Goal: Navigation & Orientation: Find specific page/section

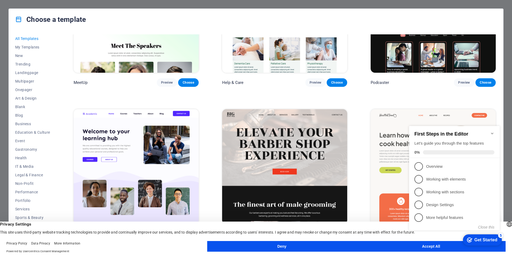
scroll to position [6, 0]
click at [42, 211] on span "Sports & Beauty" at bounding box center [32, 212] width 35 height 4
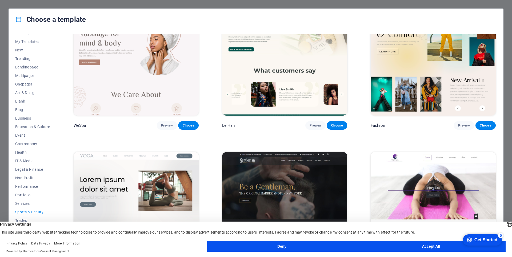
scroll to position [213, 0]
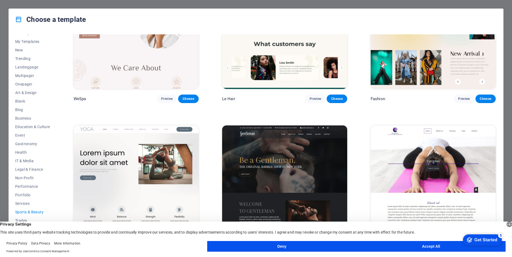
click at [396, 248] on button "Accept All" at bounding box center [431, 246] width 149 height 11
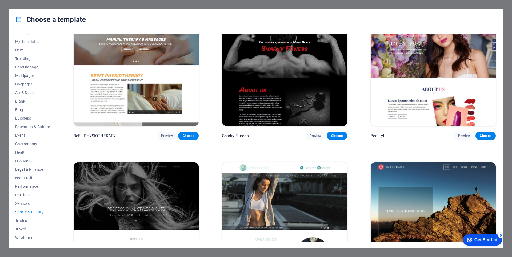
scroll to position [507, 0]
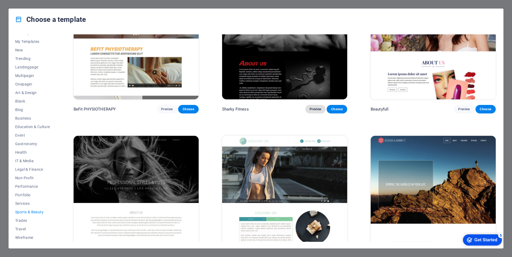
click at [315, 107] on span "Preview" at bounding box center [316, 109] width 12 height 4
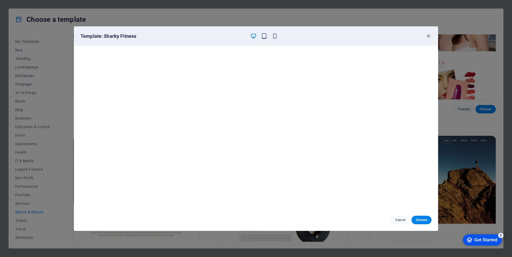
scroll to position [0, 0]
click at [430, 34] on icon "button" at bounding box center [428, 36] width 6 height 6
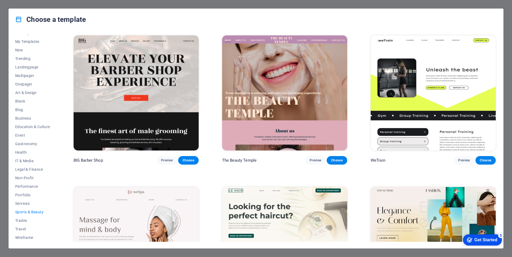
click at [225, 3] on div "Choose a template All Templates My Templates New Trending Landingpage Multipage…" at bounding box center [256, 128] width 512 height 257
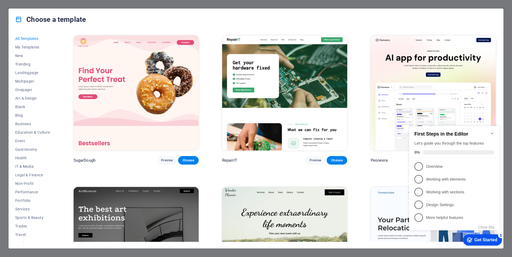
click at [312, 3] on div "Choose a template All Templates My Templates New Trending Landingpage Multipage…" at bounding box center [256, 128] width 512 height 257
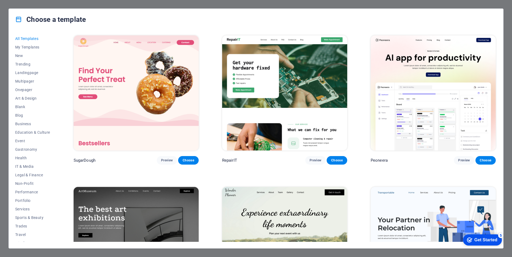
click at [507, 28] on div "Choose a template All Templates My Templates New Trending Landingpage Multipage…" at bounding box center [256, 128] width 512 height 257
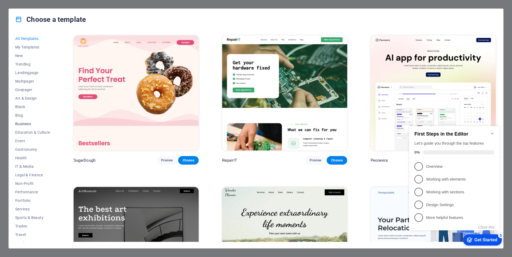
click at [27, 122] on span "Business" at bounding box center [32, 124] width 35 height 4
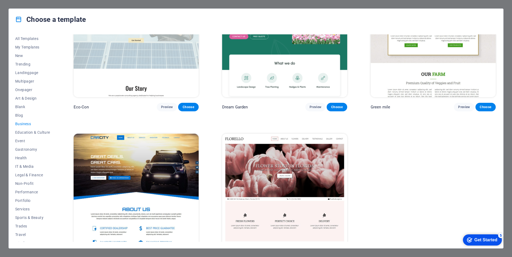
scroll to position [73, 0]
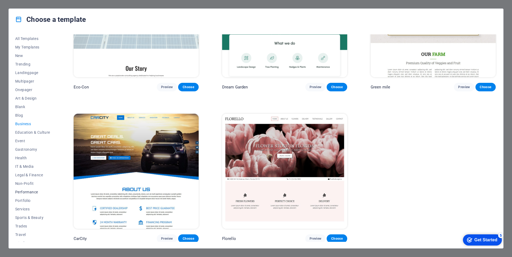
click at [29, 193] on span "Performance" at bounding box center [32, 192] width 35 height 4
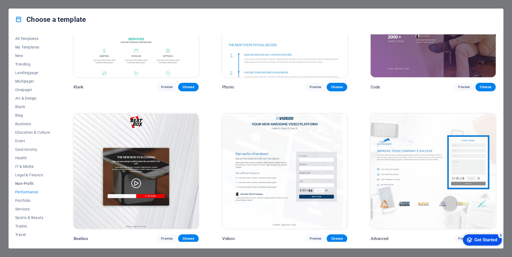
click at [26, 181] on button "Non-Profit" at bounding box center [32, 183] width 35 height 9
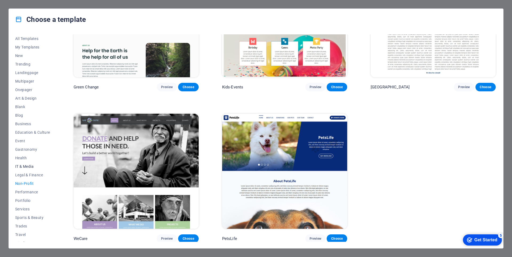
scroll to position [6, 0]
click at [34, 187] on span "Performance" at bounding box center [32, 187] width 35 height 4
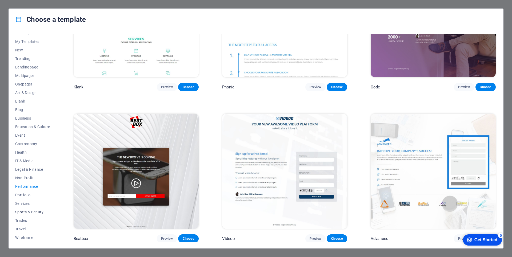
click at [29, 213] on span "Sports & Beauty" at bounding box center [32, 212] width 35 height 4
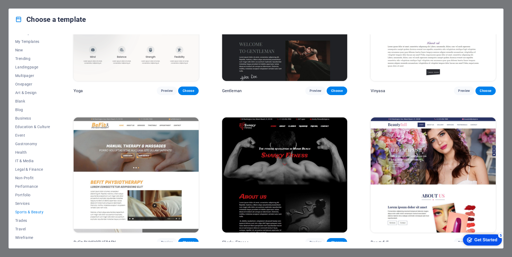
scroll to position [400, 0]
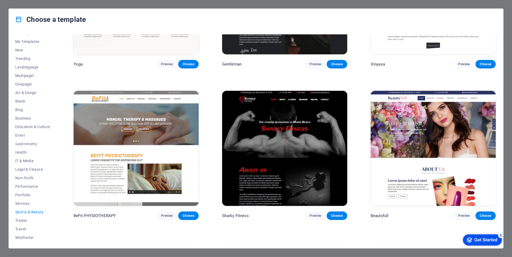
click at [300, 157] on img at bounding box center [284, 148] width 125 height 115
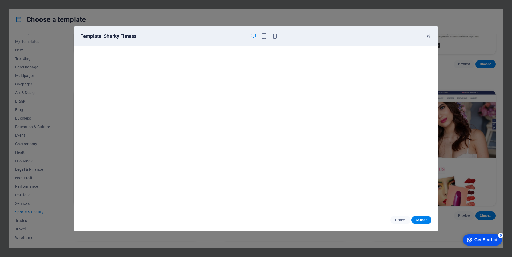
click at [429, 37] on icon "button" at bounding box center [428, 36] width 6 height 6
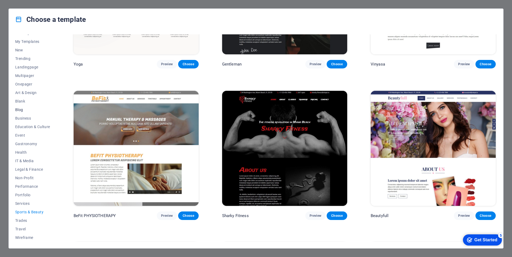
click at [28, 110] on span "Blog" at bounding box center [32, 110] width 35 height 4
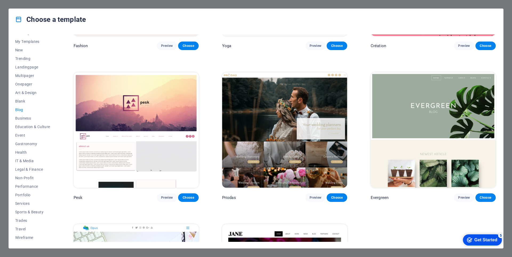
scroll to position [740, 0]
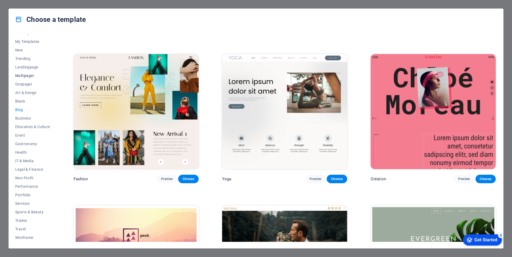
click at [30, 76] on span "Multipager" at bounding box center [32, 76] width 35 height 4
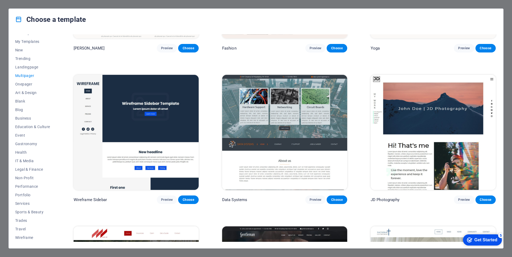
scroll to position [1399, 0]
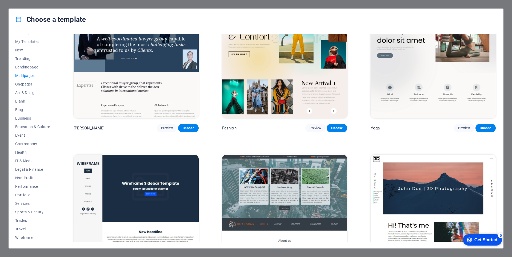
click at [277, 184] on img at bounding box center [284, 212] width 125 height 115
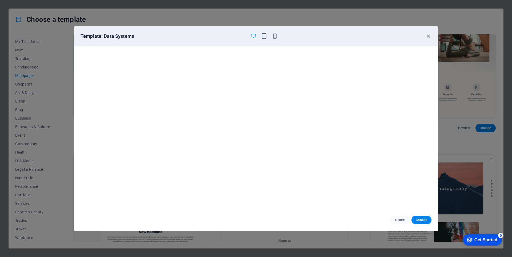
click at [428, 36] on icon "button" at bounding box center [428, 36] width 6 height 6
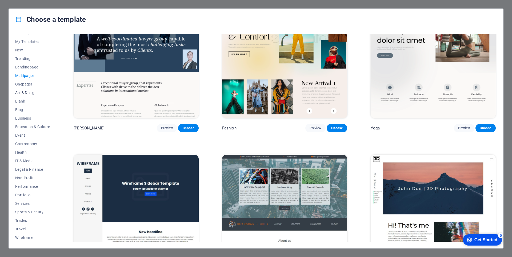
click at [34, 94] on span "Art & Design" at bounding box center [32, 93] width 35 height 4
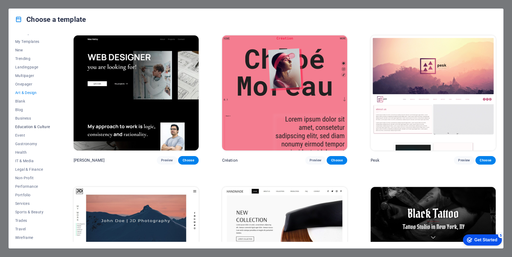
scroll to position [0, 0]
click at [143, 5] on div "Choose a template All Templates My Templates New Trending Landingpage Multipage…" at bounding box center [256, 128] width 512 height 257
click at [269, 3] on div "Choose a template All Templates My Templates New Trending Landingpage Multipage…" at bounding box center [256, 128] width 512 height 257
click at [26, 65] on span "Trending" at bounding box center [32, 64] width 35 height 4
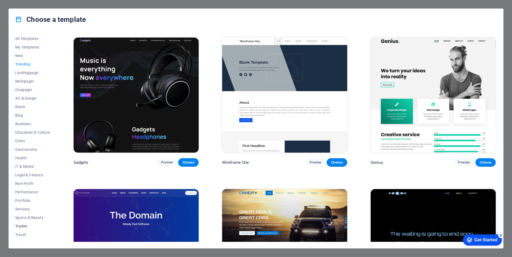
scroll to position [6, 0]
click at [22, 135] on span "Event" at bounding box center [32, 135] width 35 height 4
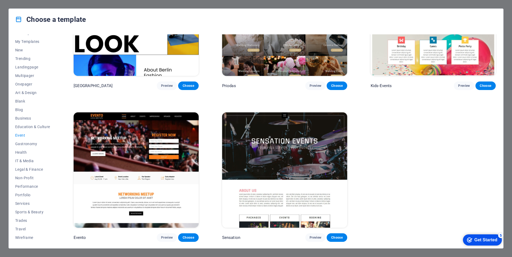
scroll to position [225, 0]
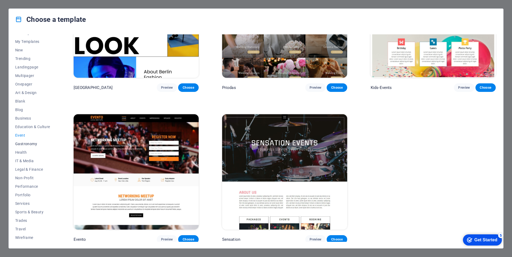
click at [20, 144] on span "Gastronomy" at bounding box center [32, 144] width 35 height 4
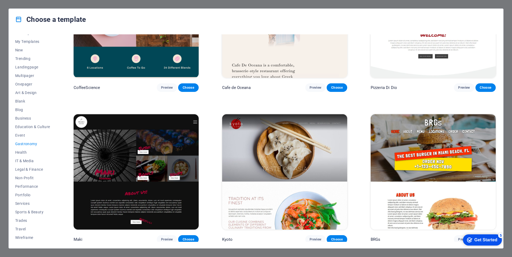
scroll to position [453, 0]
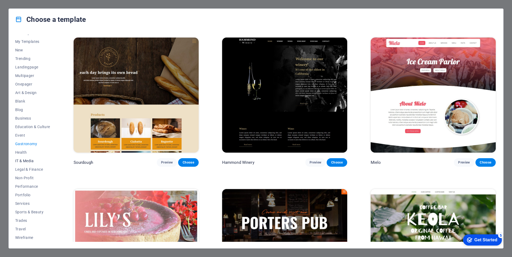
click at [18, 160] on span "IT & Media" at bounding box center [32, 161] width 35 height 4
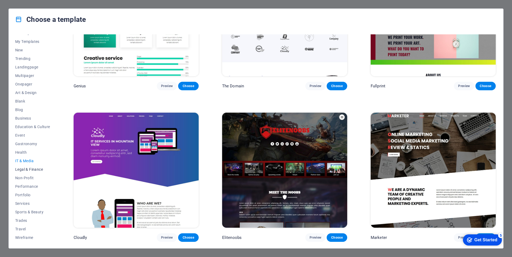
scroll to position [375, 0]
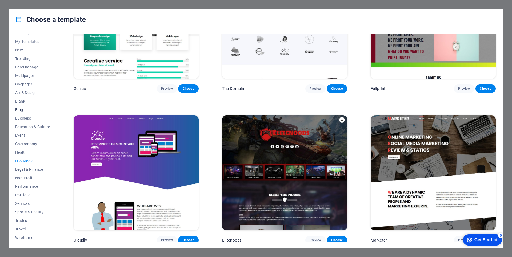
click at [22, 107] on button "Blog" at bounding box center [32, 110] width 35 height 9
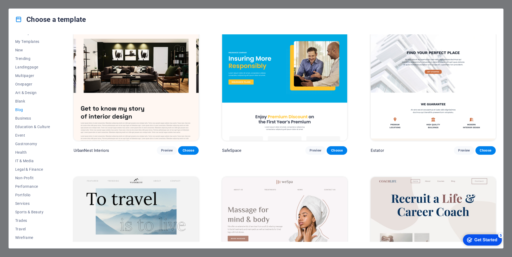
scroll to position [207, 0]
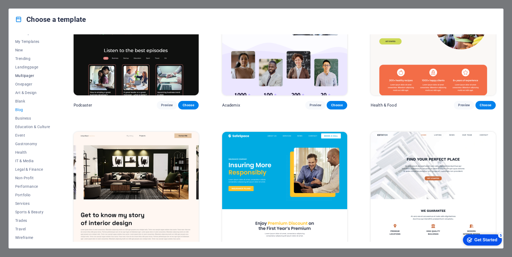
click at [28, 77] on span "Multipager" at bounding box center [32, 76] width 35 height 4
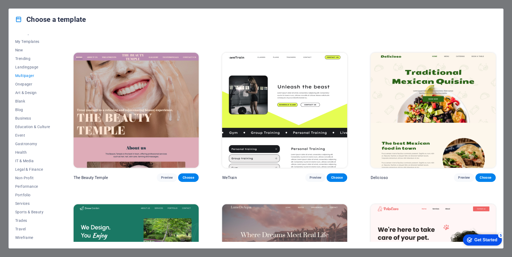
scroll to position [465, 0]
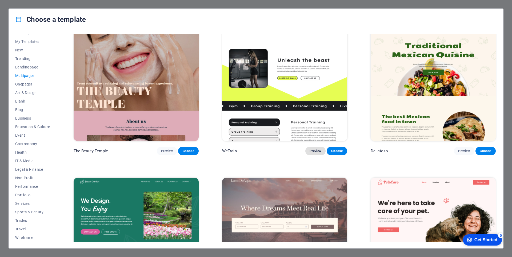
click at [311, 149] on span "Preview" at bounding box center [316, 151] width 12 height 4
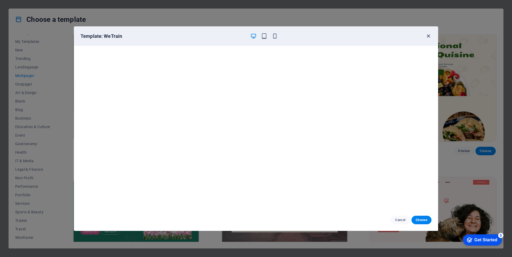
click at [430, 35] on icon "button" at bounding box center [428, 36] width 6 height 6
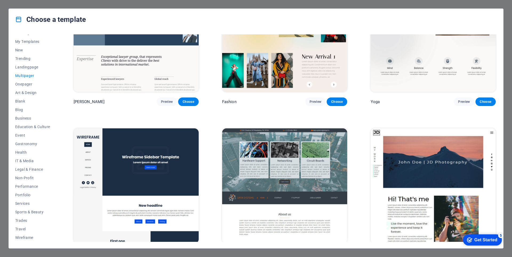
scroll to position [1478, 0]
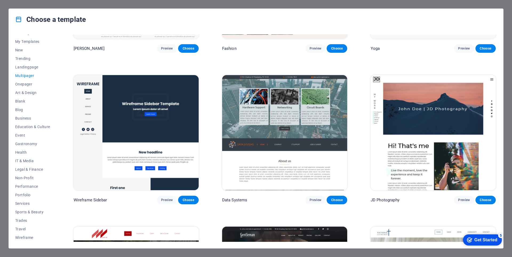
click at [314, 126] on img at bounding box center [284, 132] width 125 height 115
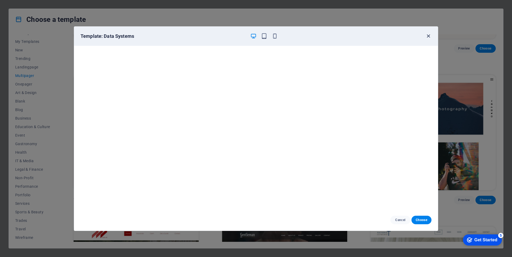
click at [429, 35] on icon "button" at bounding box center [428, 36] width 6 height 6
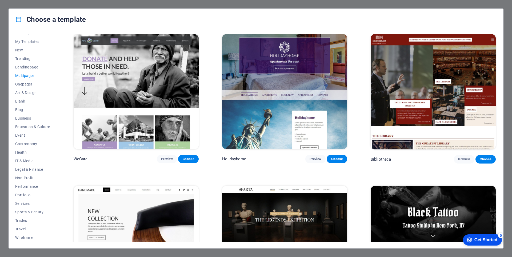
scroll to position [2385, 0]
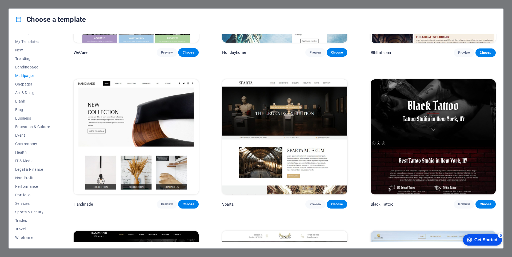
click at [291, 140] on img at bounding box center [284, 136] width 125 height 115
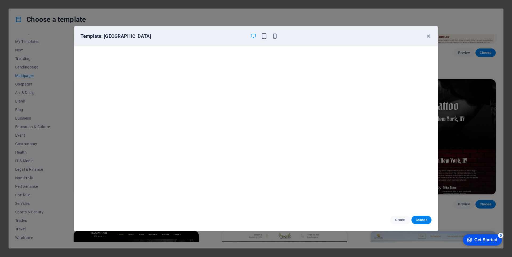
click at [428, 36] on icon "button" at bounding box center [428, 36] width 6 height 6
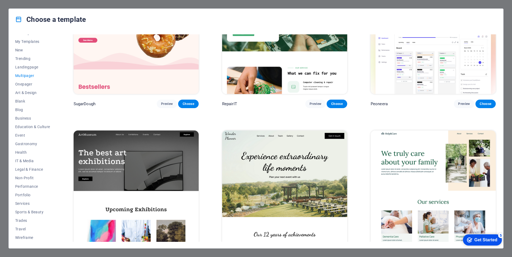
scroll to position [0, 0]
